Goal: Navigation & Orientation: Find specific page/section

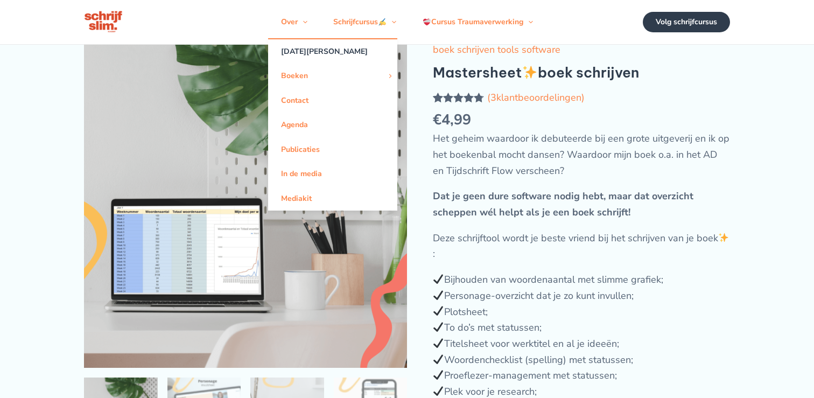
click at [300, 51] on link "[DATE][PERSON_NAME]" at bounding box center [332, 51] width 129 height 24
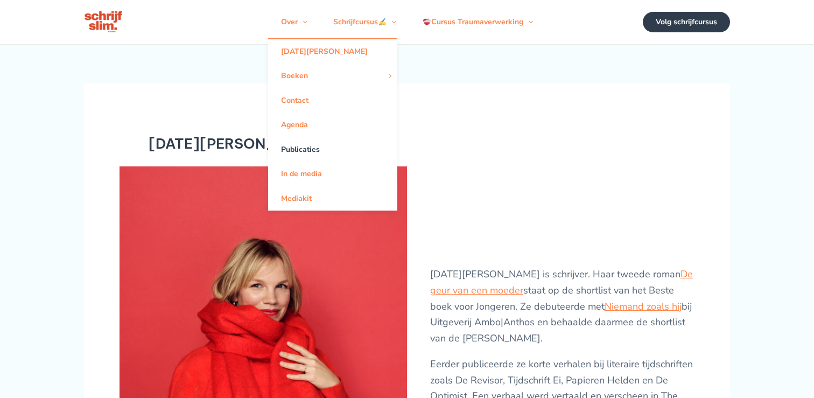
click at [301, 157] on link "Publicaties" at bounding box center [332, 149] width 129 height 24
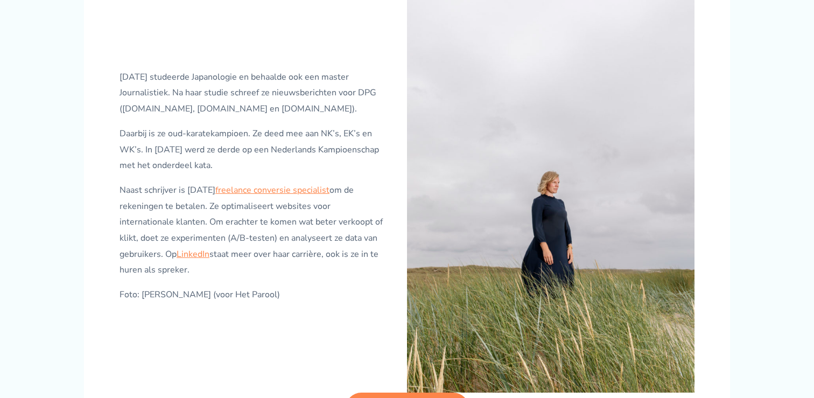
scroll to position [603, 0]
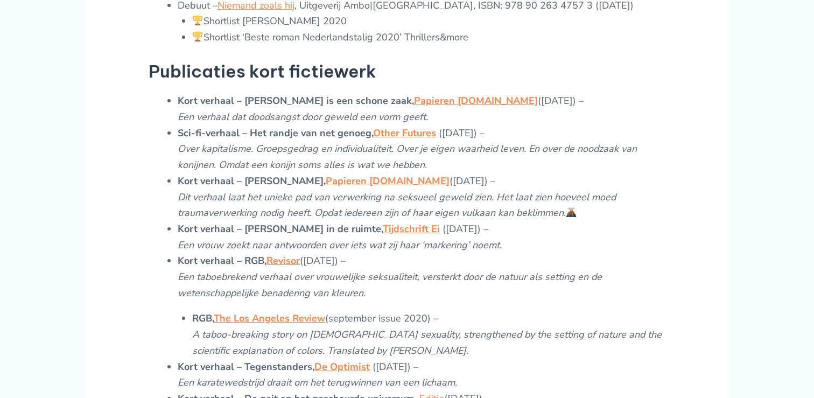
scroll to position [217, 0]
